Goal: Transaction & Acquisition: Purchase product/service

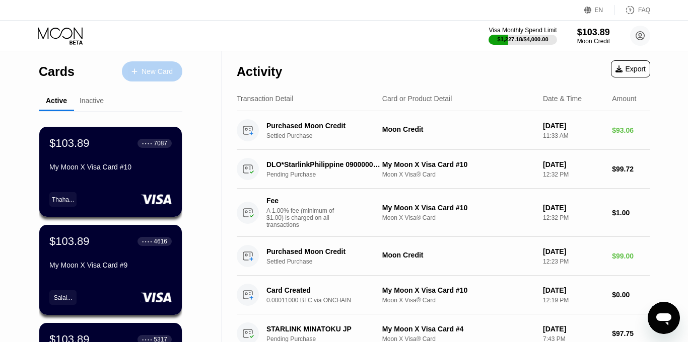
click at [147, 70] on div "New Card" at bounding box center [156, 71] width 31 height 9
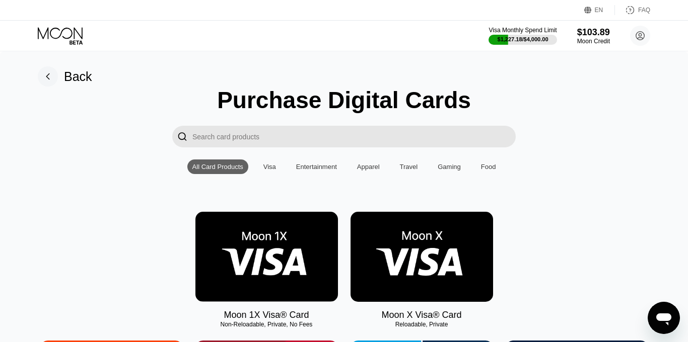
click at [415, 239] on img at bounding box center [421, 257] width 142 height 90
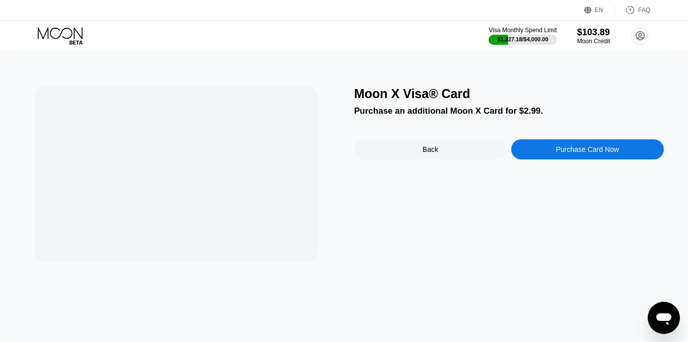
click at [415, 239] on div "Moon X Visa® Card Purchase an additional Moon X Card for $2.99. Back Purchase C…" at bounding box center [509, 175] width 310 height 176
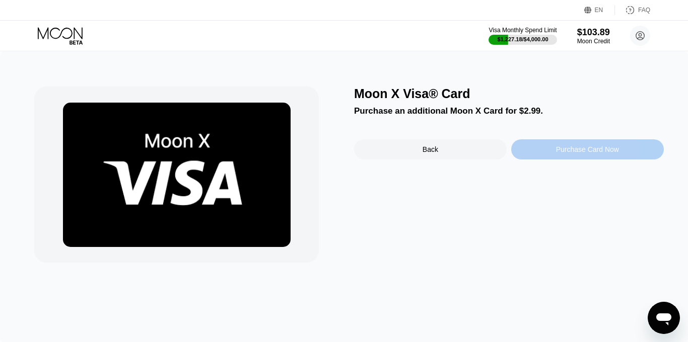
click at [558, 149] on div "Purchase Card Now" at bounding box center [587, 150] width 63 height 8
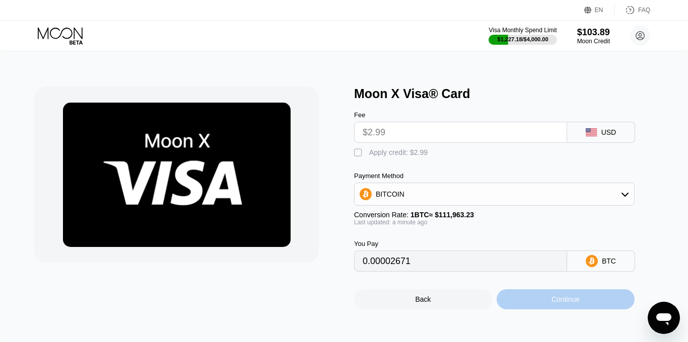
click at [561, 303] on div "Continue" at bounding box center [565, 300] width 28 height 8
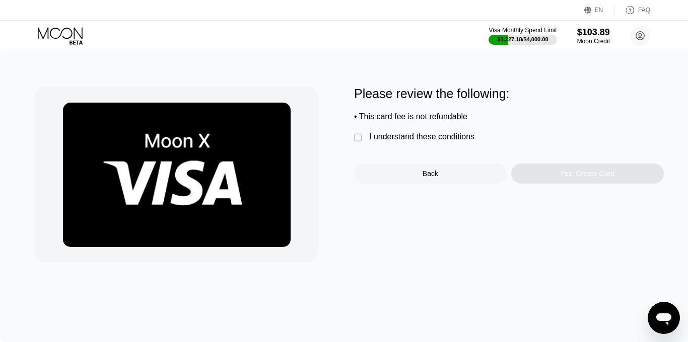
click at [357, 138] on div "" at bounding box center [359, 138] width 10 height 10
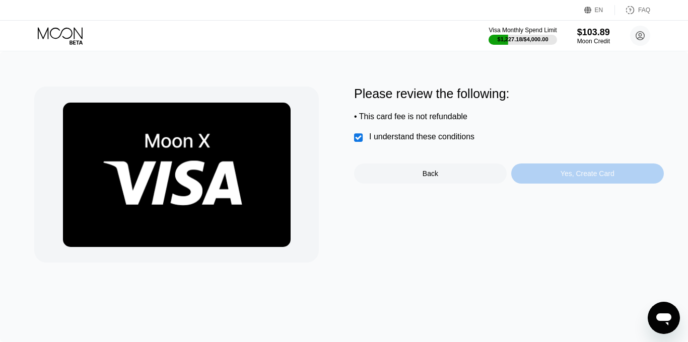
click at [597, 182] on div "Yes, Create Card" at bounding box center [587, 174] width 153 height 20
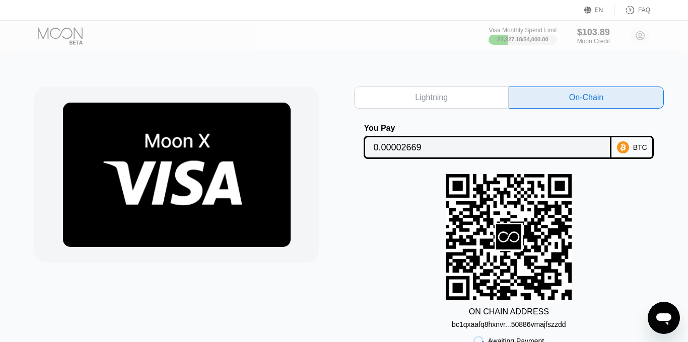
click at [603, 216] on div "ON CHAIN ADDRESS bc1qxaafq8hxnvr...50886vmajfszzdd" at bounding box center [509, 251] width 310 height 155
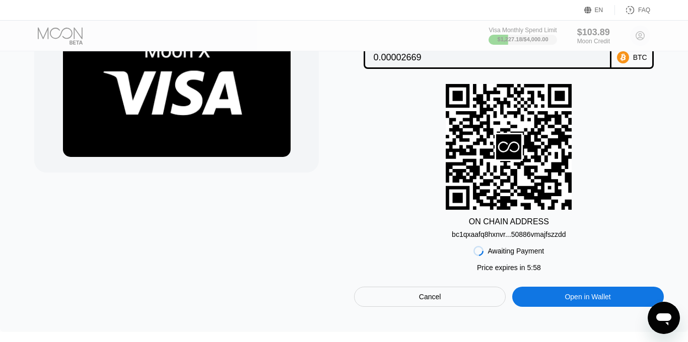
scroll to position [101, 0]
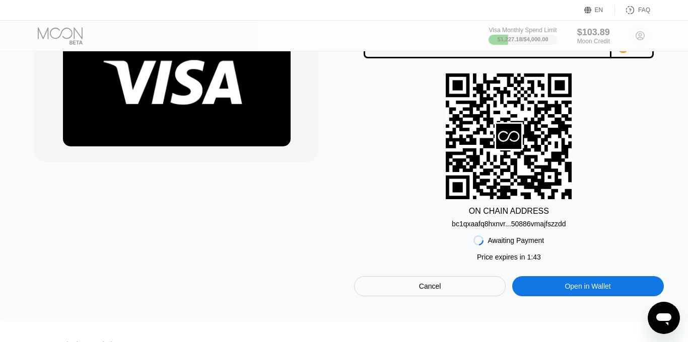
click at [343, 199] on div at bounding box center [189, 141] width 310 height 311
click at [339, 197] on div at bounding box center [189, 141] width 310 height 311
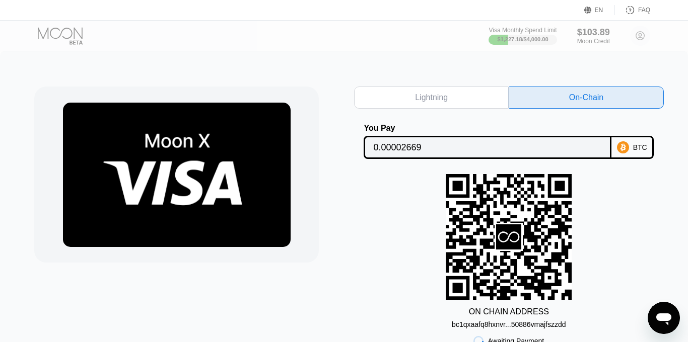
click at [315, 47] on div "Visa Monthly Spend Limit $1,227.18 / $4,000.00 $103.89 Moon Credit Lay Kyaw dea…" at bounding box center [344, 36] width 688 height 30
click at [308, 68] on div "Lightning On-Chain You Pay 0.00002669 BTC ON CHAIN ADDRESS bc1qxaafq8hxnvr...50…" at bounding box center [344, 236] width 688 height 371
click at [640, 205] on div "ON CHAIN ADDRESS bc1qxaafq8hxnvr...50886vmajfszzdd" at bounding box center [509, 251] width 310 height 155
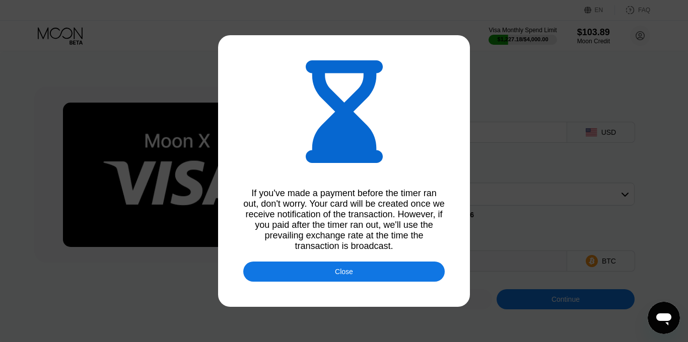
click at [370, 274] on div "Close" at bounding box center [343, 272] width 201 height 20
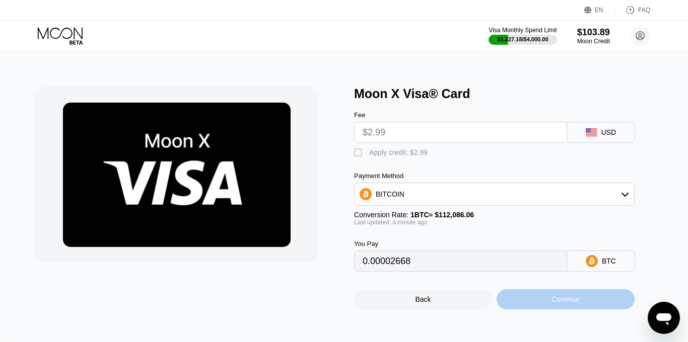
click at [551, 299] on div "Continue" at bounding box center [565, 300] width 28 height 8
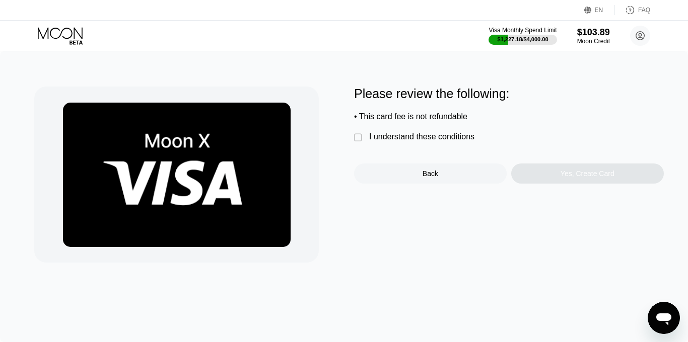
click at [410, 134] on div "I understand these conditions" at bounding box center [421, 136] width 105 height 9
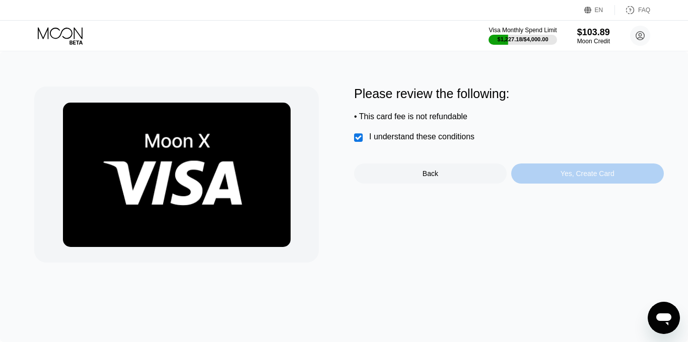
click at [542, 177] on div "Yes, Create Card" at bounding box center [587, 174] width 153 height 20
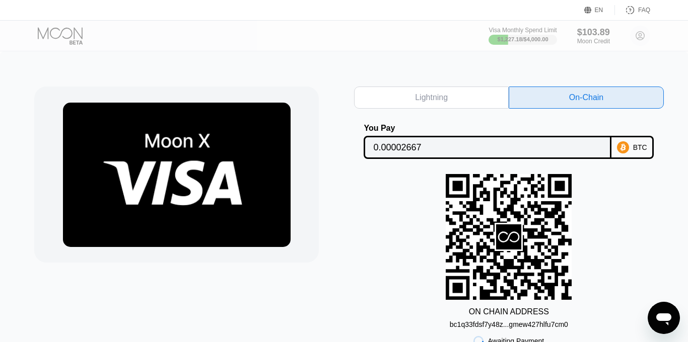
click at [381, 208] on div "ON CHAIN ADDRESS bc1q33fdsf7y48z...gmew427hlfu7cm0" at bounding box center [509, 251] width 310 height 155
click at [274, 39] on div "Visa Monthly Spend Limit $1,227.18 / $4,000.00 $103.89 Moon Credit Lay Kyaw dea…" at bounding box center [344, 36] width 688 height 30
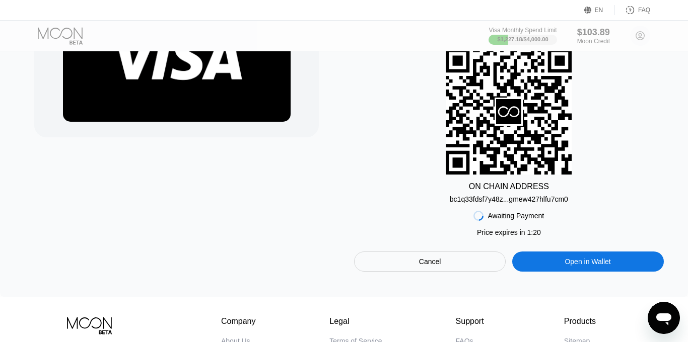
scroll to position [141, 0]
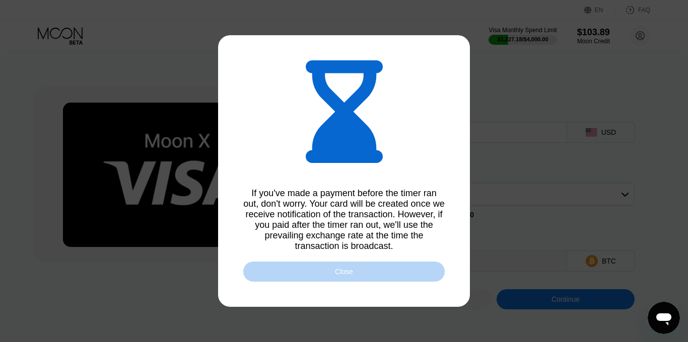
click at [305, 277] on div "Close" at bounding box center [343, 272] width 201 height 20
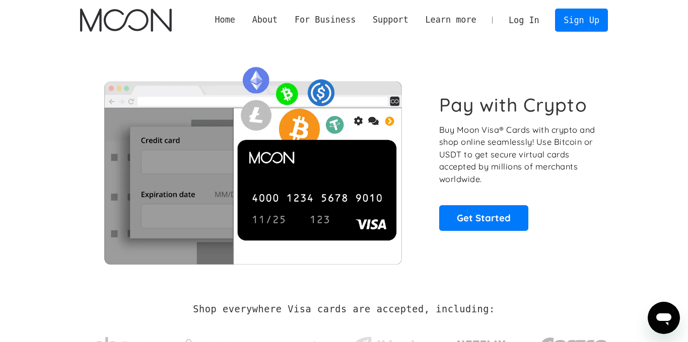
click at [521, 22] on link "Log In" at bounding box center [523, 20] width 47 height 22
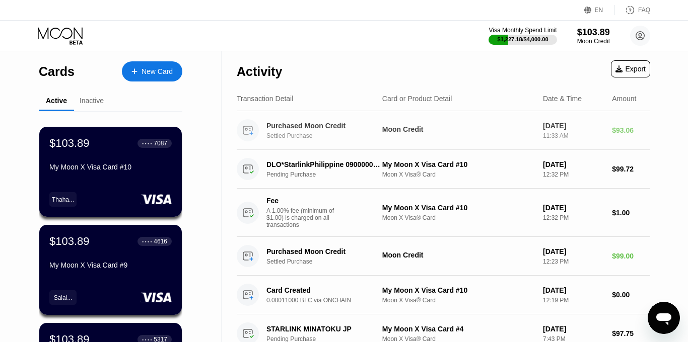
click at [322, 137] on div "Settled Purchase" at bounding box center [328, 135] width 124 height 7
click at [347, 135] on div "Settled Purchase" at bounding box center [328, 135] width 124 height 7
click at [95, 99] on div "Inactive" at bounding box center [92, 101] width 24 height 8
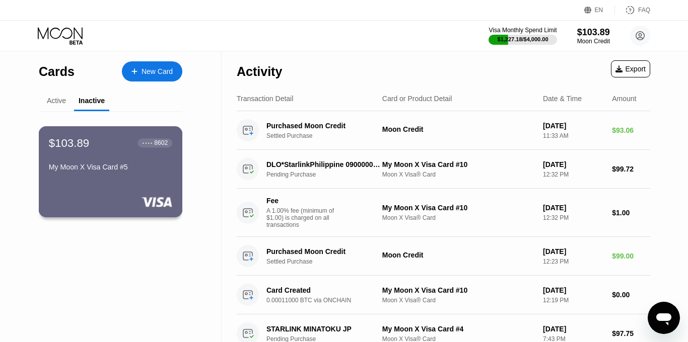
click at [154, 162] on div "$103.89 ● ● ● ● 8602 My Moon X Visa Card #5" at bounding box center [110, 155] width 123 height 39
click at [61, 101] on div "Active" at bounding box center [56, 101] width 19 height 8
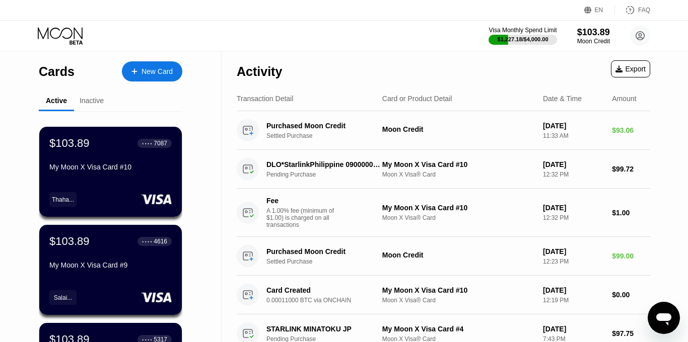
click at [92, 103] on div "Inactive" at bounding box center [92, 101] width 24 height 8
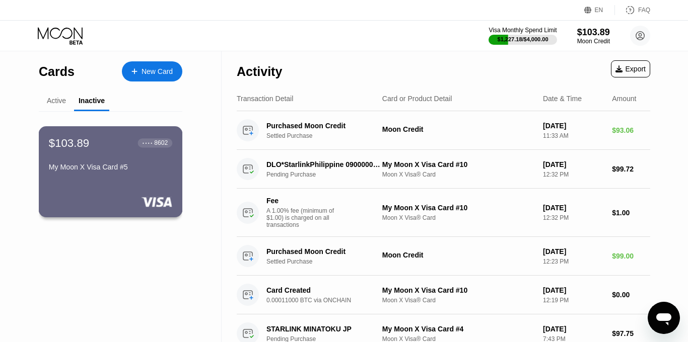
click at [157, 185] on div "$103.89 ● ● ● ● 8602 My Moon X Visa Card #5" at bounding box center [111, 171] width 144 height 91
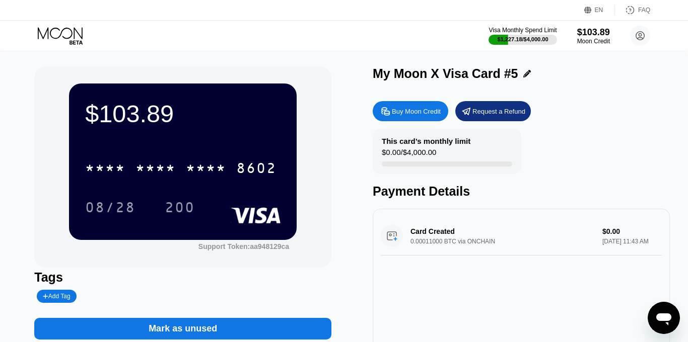
click at [61, 297] on div "Add Tag" at bounding box center [56, 296] width 27 height 7
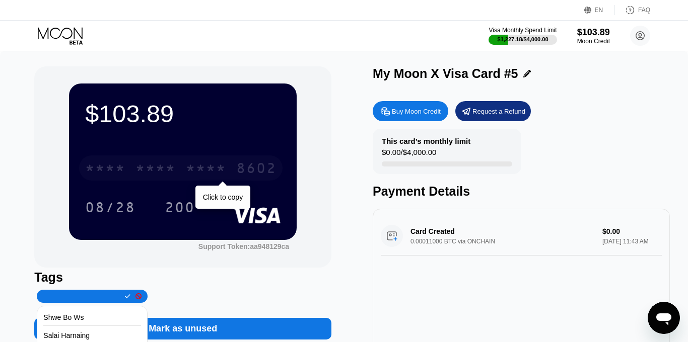
click at [157, 168] on div "* * * *" at bounding box center [155, 170] width 40 height 16
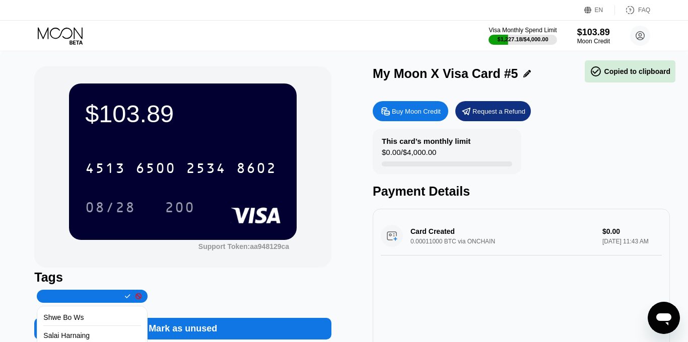
click at [92, 299] on input "text" at bounding box center [81, 296] width 77 height 7
type input "Alice Alice"
click at [125, 296] on icon at bounding box center [128, 297] width 6 height 6
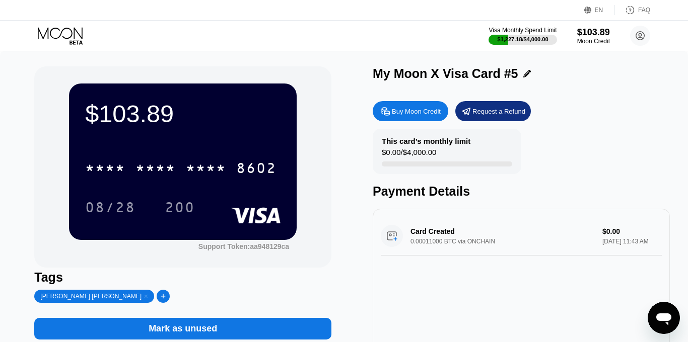
click at [145, 298] on icon at bounding box center [146, 296] width 3 height 3
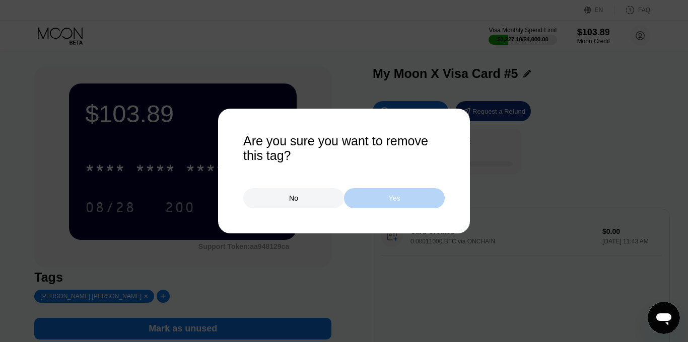
click at [379, 199] on div "Yes" at bounding box center [394, 198] width 101 height 20
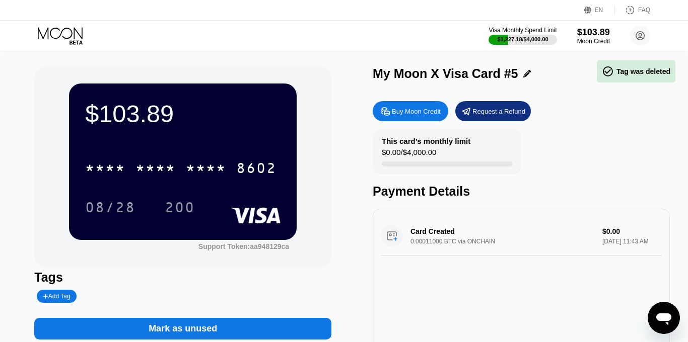
click at [57, 298] on div "Add Tag" at bounding box center [56, 296] width 27 height 7
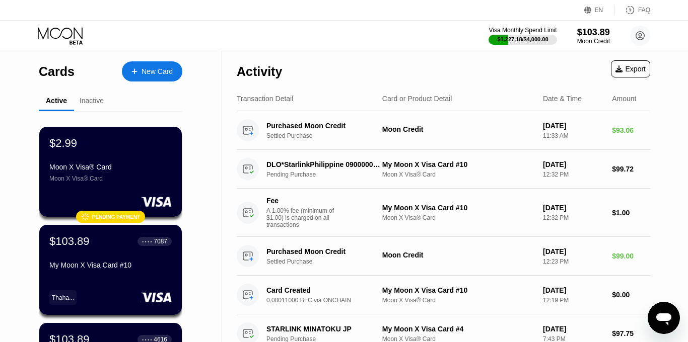
click at [141, 182] on div "Moon X Visa® Card" at bounding box center [110, 178] width 123 height 7
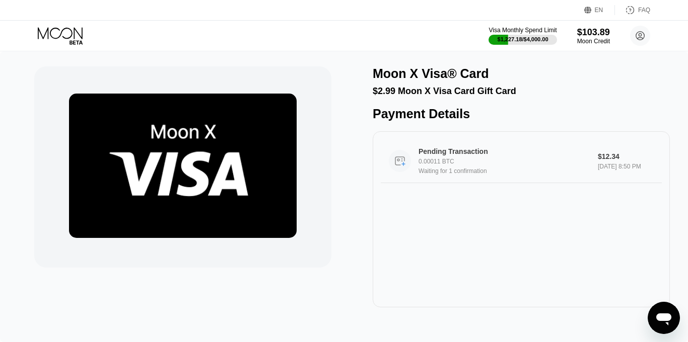
click at [443, 168] on div "Pending Transaction 0.00011 BTC Waiting for 1 confirmation" at bounding box center [508, 161] width 181 height 27
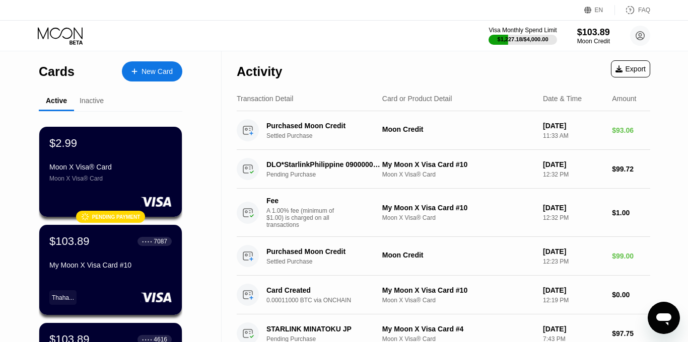
click at [92, 104] on div "Inactive" at bounding box center [92, 101] width 24 height 8
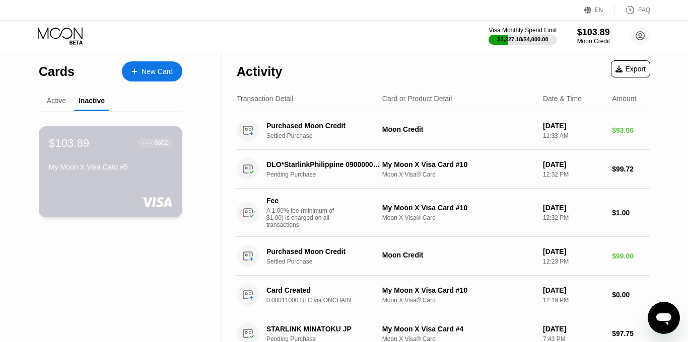
click at [143, 211] on div "$103.89 ● ● ● ● 8602 My Moon X Visa Card #5" at bounding box center [111, 171] width 144 height 91
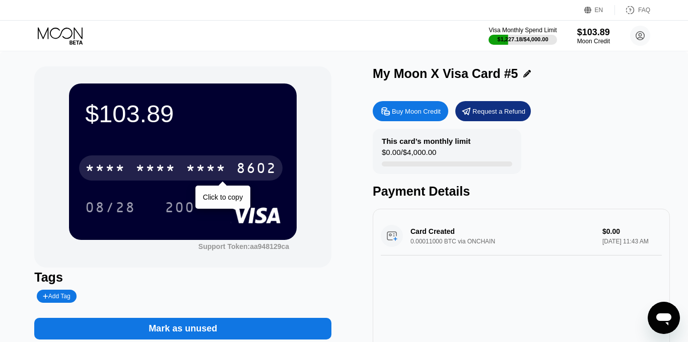
click at [222, 165] on div "* * * *" at bounding box center [206, 170] width 40 height 16
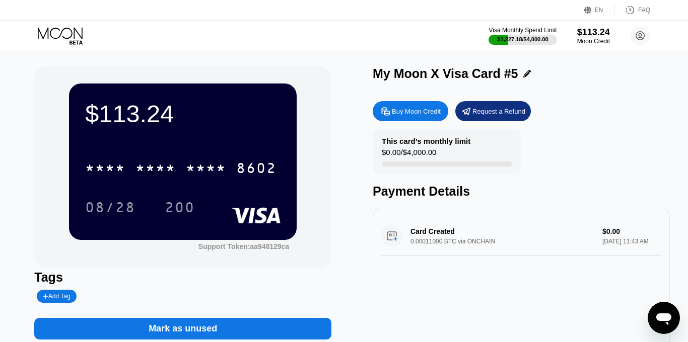
click at [60, 295] on div "Add Tag" at bounding box center [56, 296] width 27 height 7
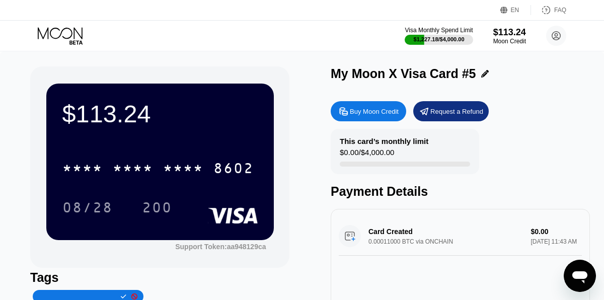
click at [51, 295] on input "text" at bounding box center [77, 296] width 77 height 7
paste input "[PERSON_NAME]"
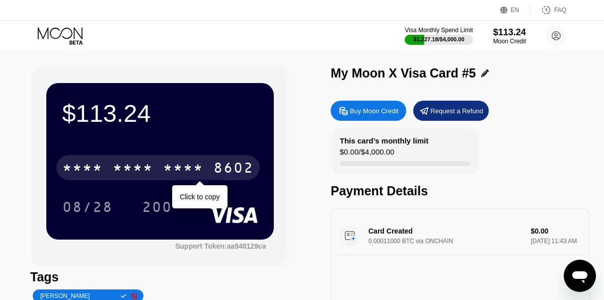
click at [157, 171] on div "* * * * * * * * * * * * 8602" at bounding box center [157, 167] width 203 height 25
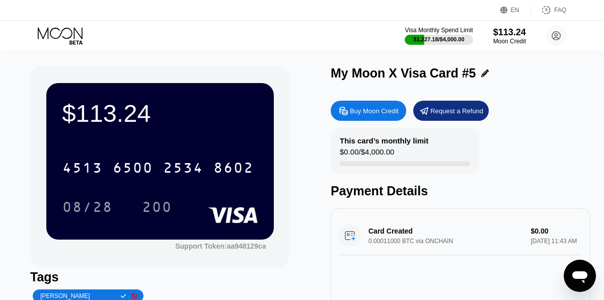
click at [88, 297] on input "[PERSON_NAME]" at bounding box center [77, 296] width 77 height 7
type input "[PERSON_NAME] ([PERSON_NAME])"
click at [121, 296] on icon at bounding box center [124, 296] width 6 height 6
